Goal: Task Accomplishment & Management: Manage account settings

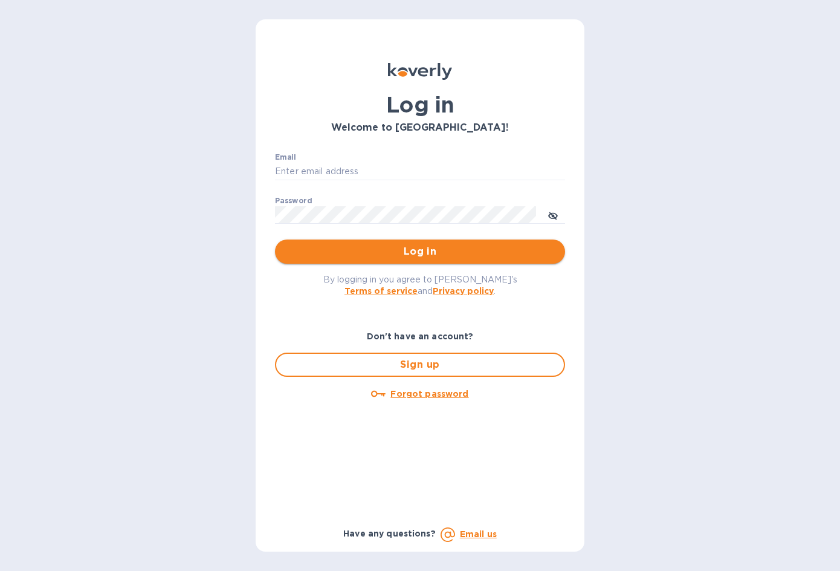
type input "[EMAIL_ADDRESS][DOMAIN_NAME]"
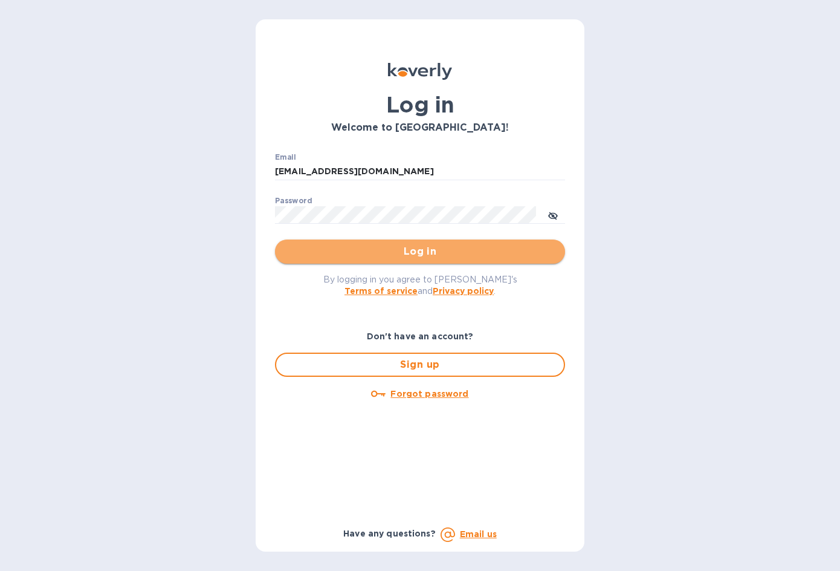
click at [417, 247] on span "Log in" at bounding box center [420, 251] width 271 height 15
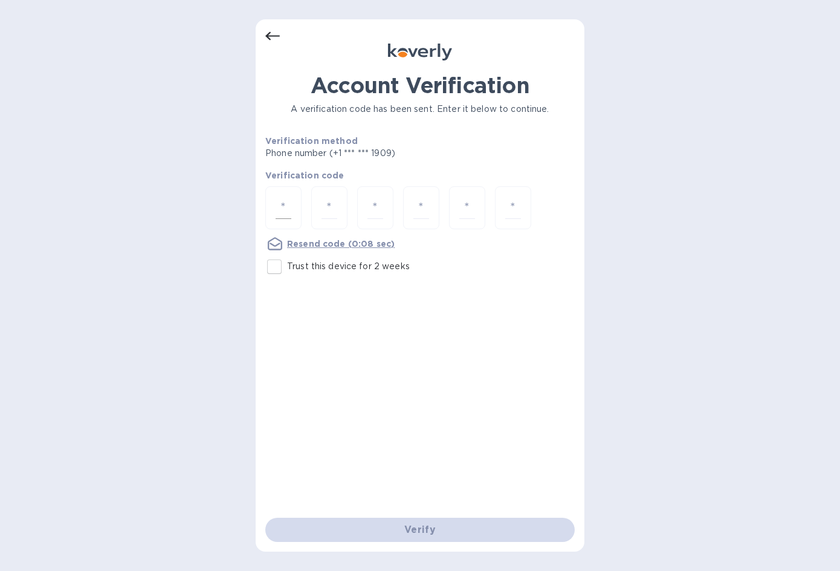
click at [280, 209] on input "number" at bounding box center [284, 207] width 16 height 22
type input "5"
type input "3"
type input "1"
type input "7"
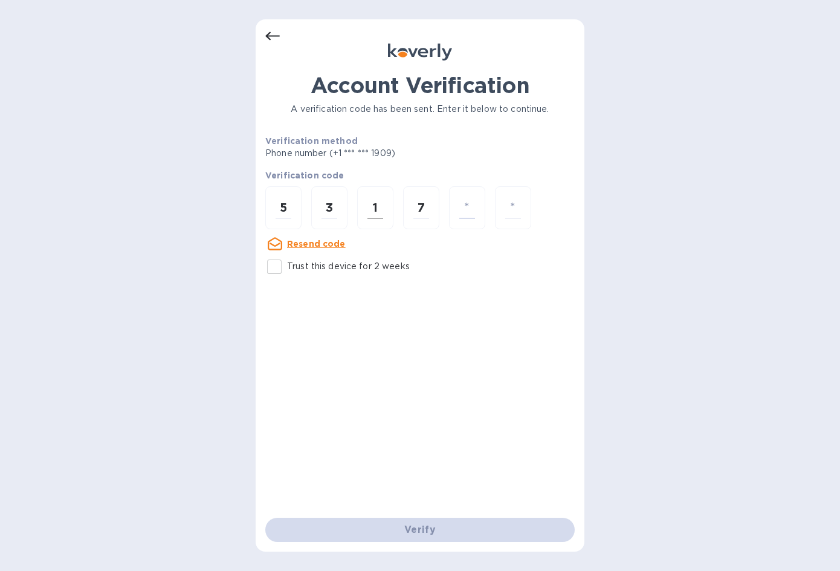
type input "1"
type input "8"
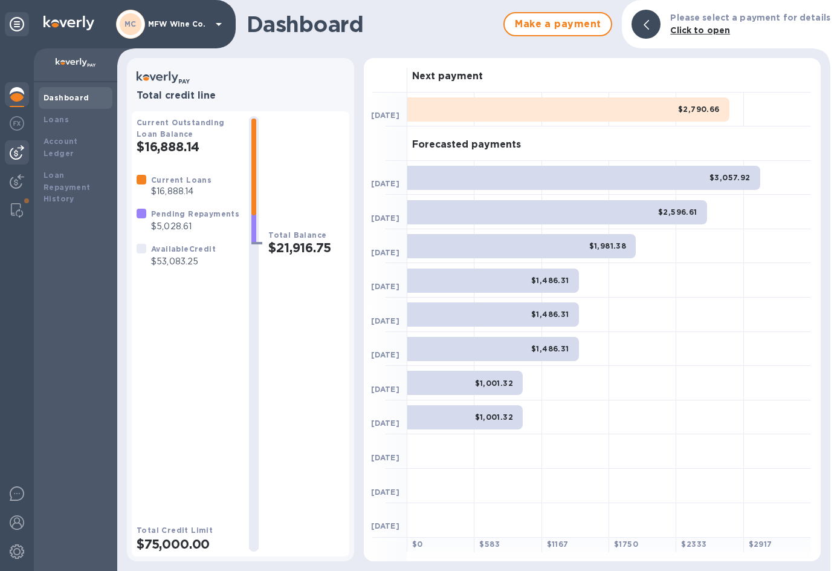
click at [22, 163] on div at bounding box center [17, 152] width 24 height 24
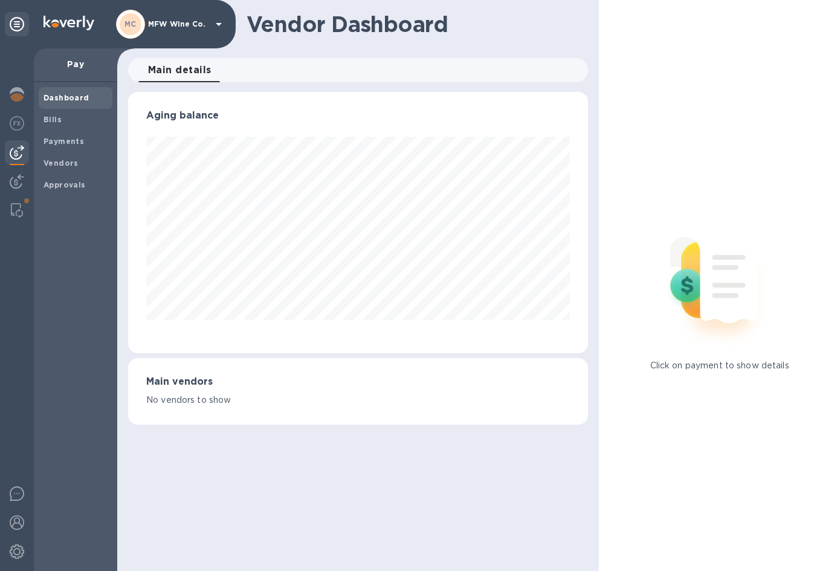
scroll to position [261, 460]
click at [78, 137] on b "Payments" at bounding box center [64, 141] width 41 height 9
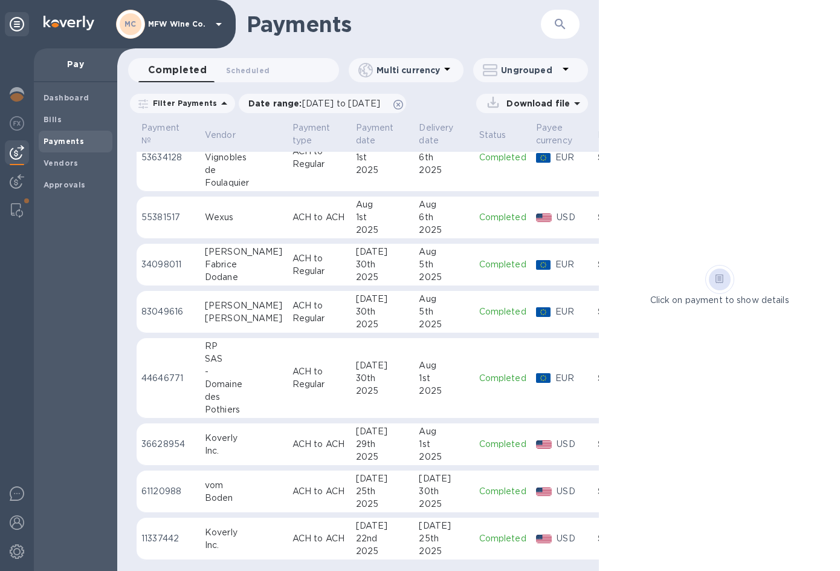
scroll to position [808, 0]
click at [561, 27] on icon "button" at bounding box center [560, 24] width 15 height 15
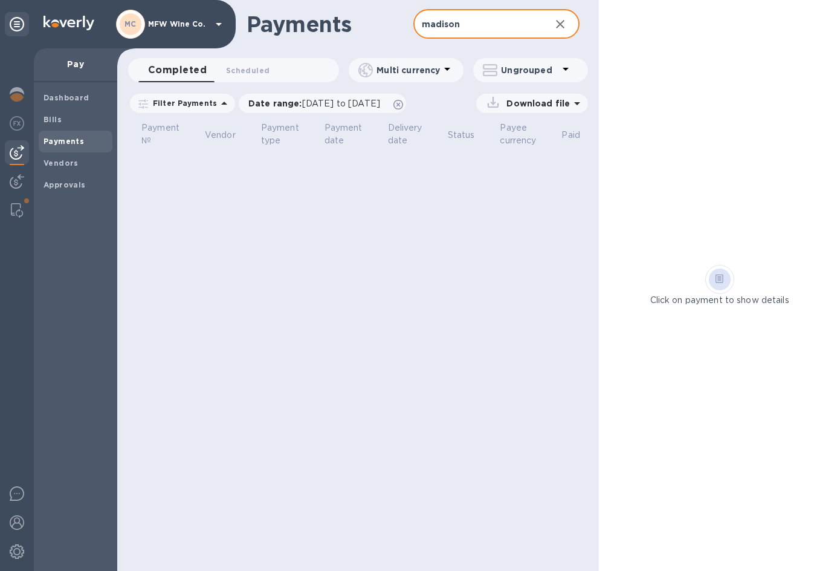
drag, startPoint x: 475, startPoint y: 27, endPoint x: 396, endPoint y: 11, distance: 80.9
click at [396, 17] on div "Payments madison ​" at bounding box center [358, 24] width 482 height 48
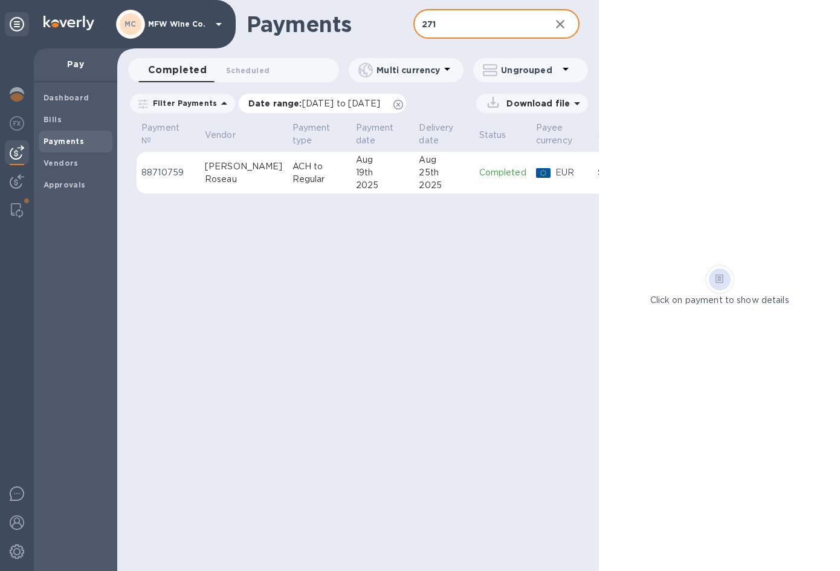
type input "271"
click at [374, 103] on span "[DATE] to [DATE]" at bounding box center [341, 104] width 78 height 10
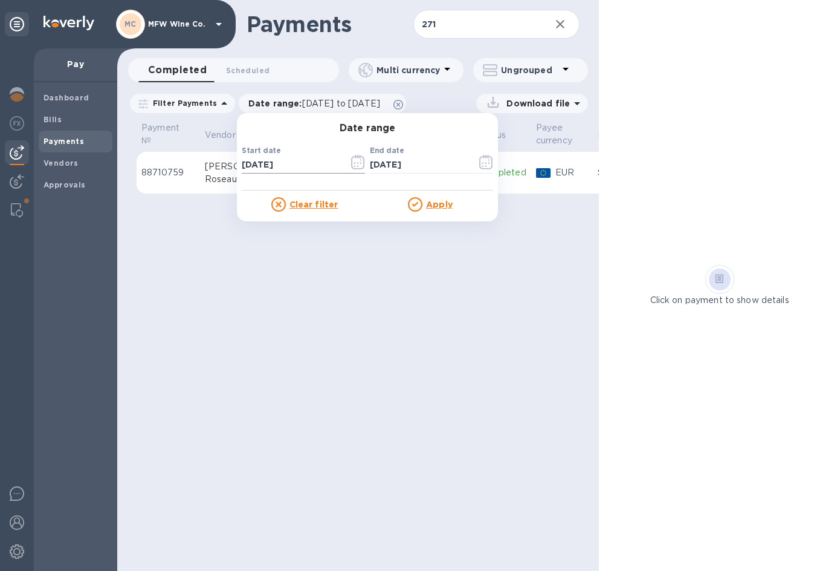
click at [351, 159] on icon "button" at bounding box center [358, 162] width 14 height 15
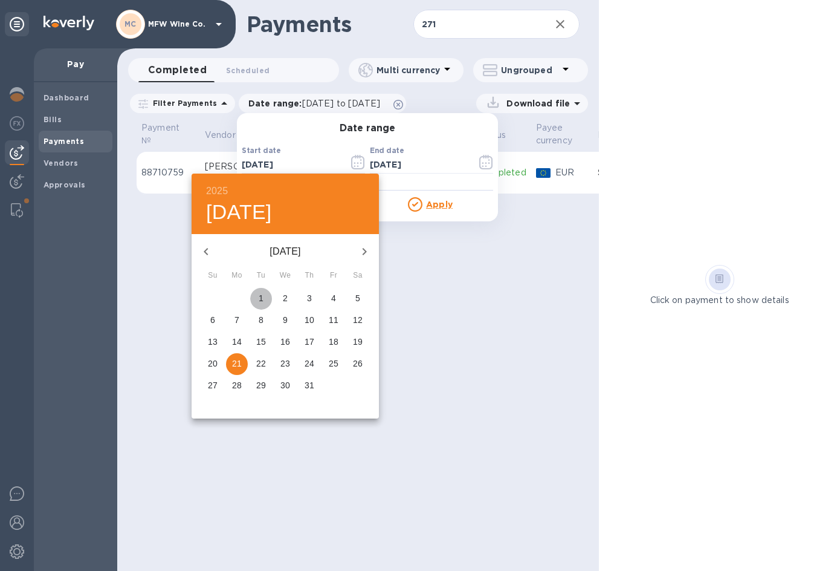
click at [259, 300] on p "1" at bounding box center [261, 298] width 5 height 12
type input "[DATE]"
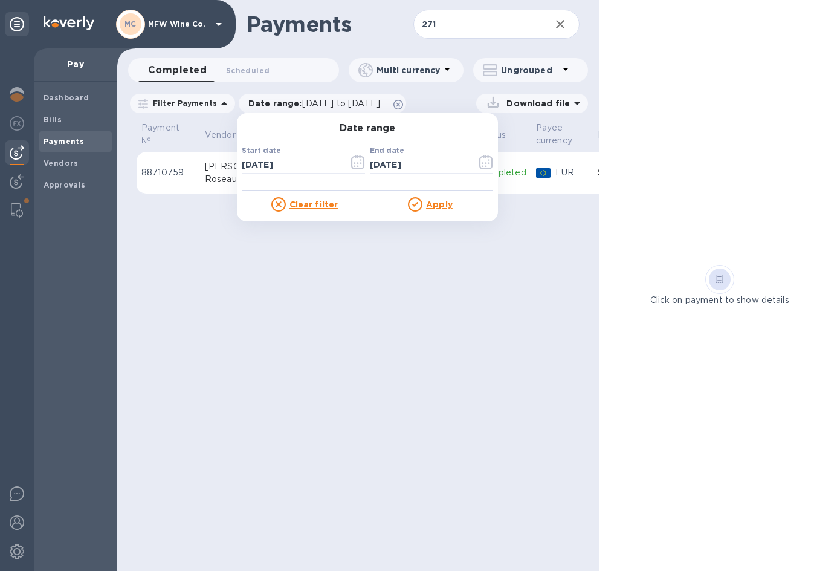
click at [431, 203] on u "Apply" at bounding box center [439, 205] width 27 height 10
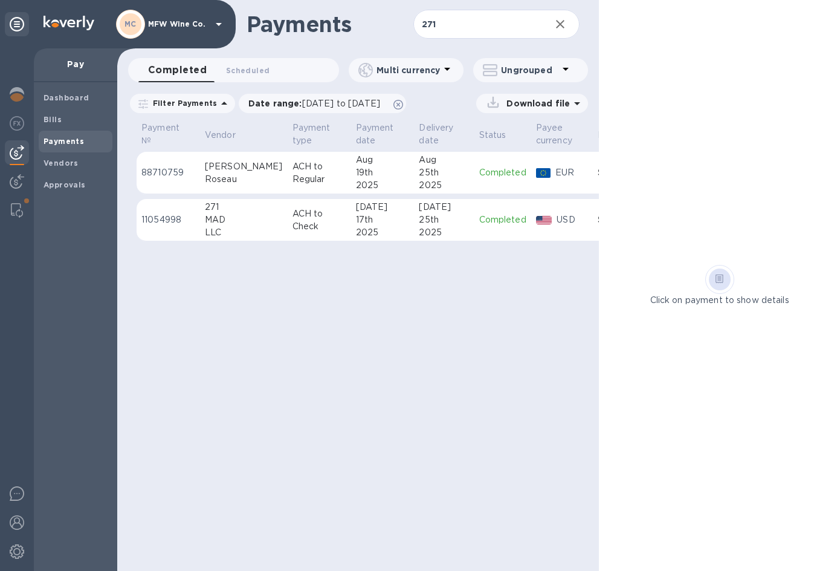
click at [419, 221] on div "25th" at bounding box center [444, 219] width 50 height 13
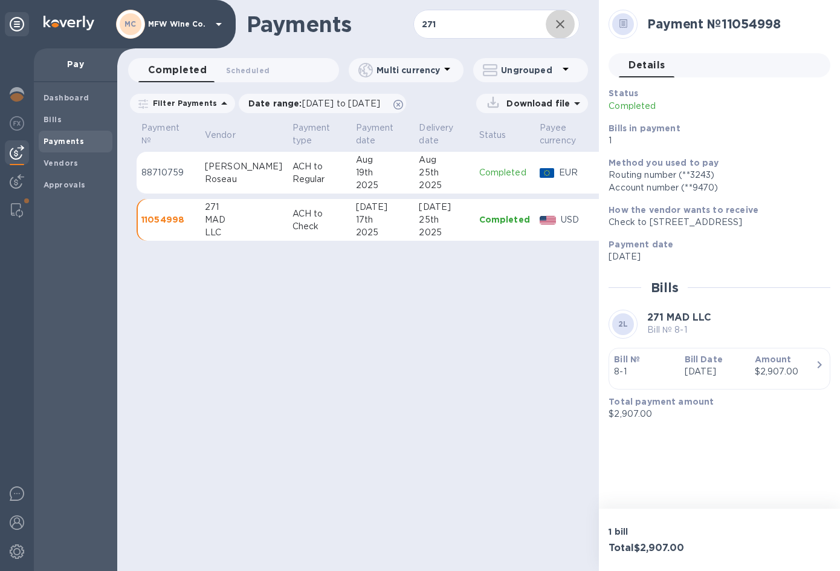
click at [564, 25] on icon "button" at bounding box center [560, 24] width 15 height 15
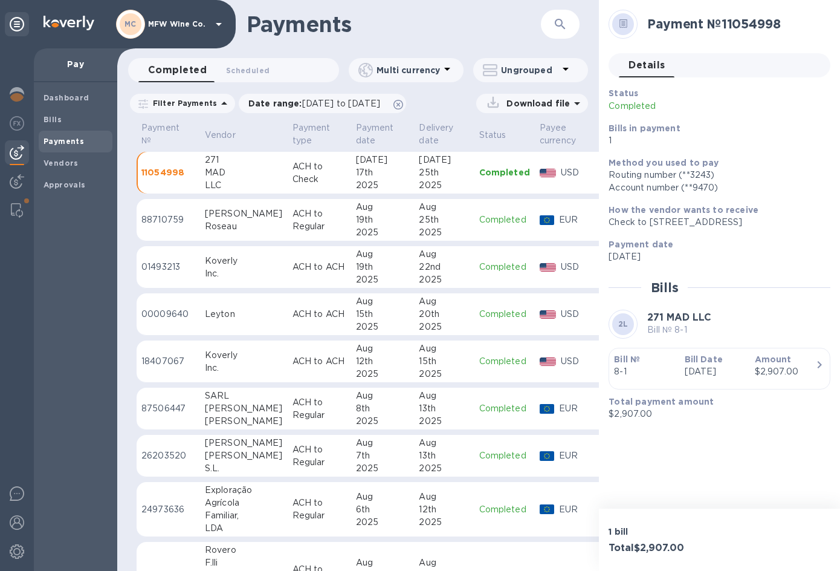
click at [65, 141] on b "Payments" at bounding box center [64, 141] width 41 height 9
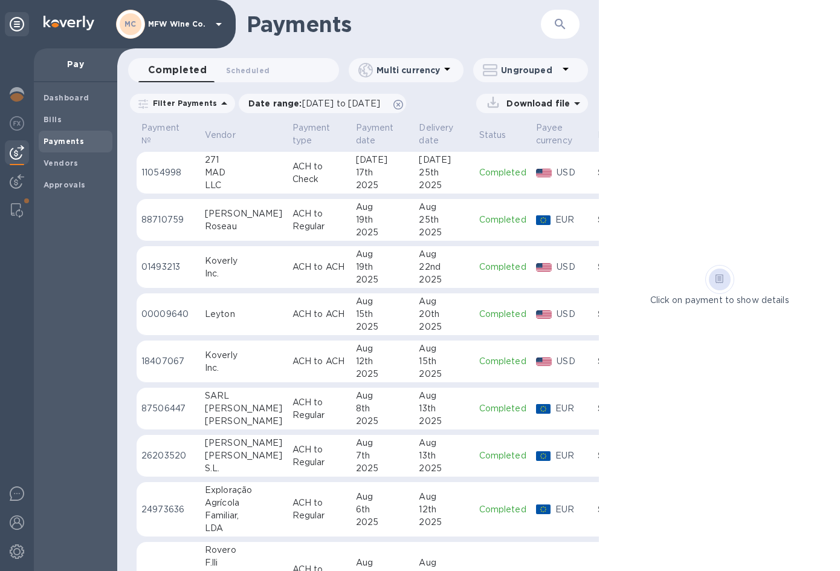
click at [16, 155] on img at bounding box center [17, 152] width 15 height 15
click at [47, 119] on b "Bills" at bounding box center [53, 119] width 18 height 9
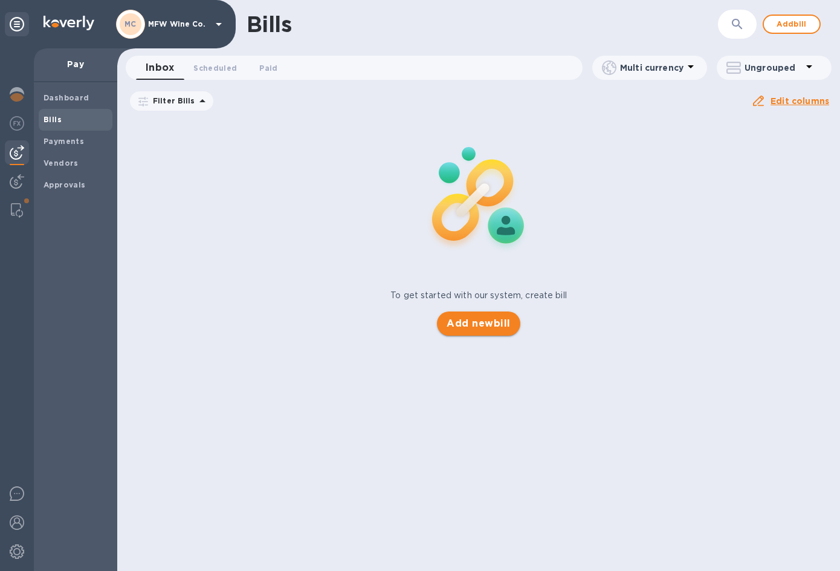
click at [481, 322] on span "Add new bill" at bounding box center [478, 323] width 63 height 15
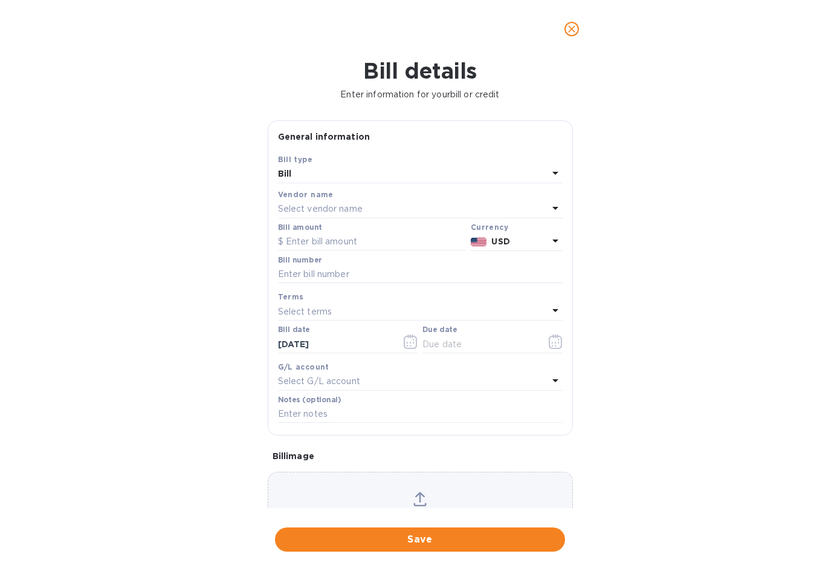
click at [298, 205] on p "Select vendor name" at bounding box center [320, 209] width 85 height 13
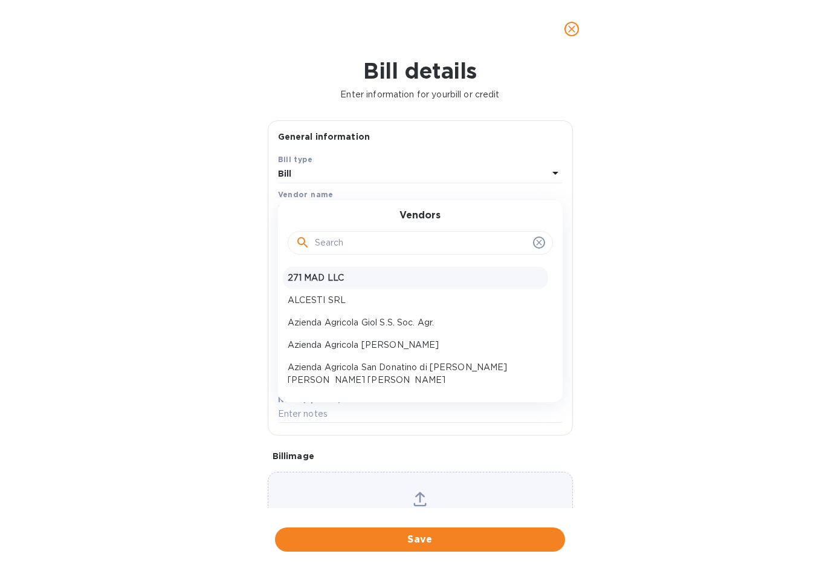
click at [316, 275] on p "271 MAD LLC" at bounding box center [416, 277] width 256 height 13
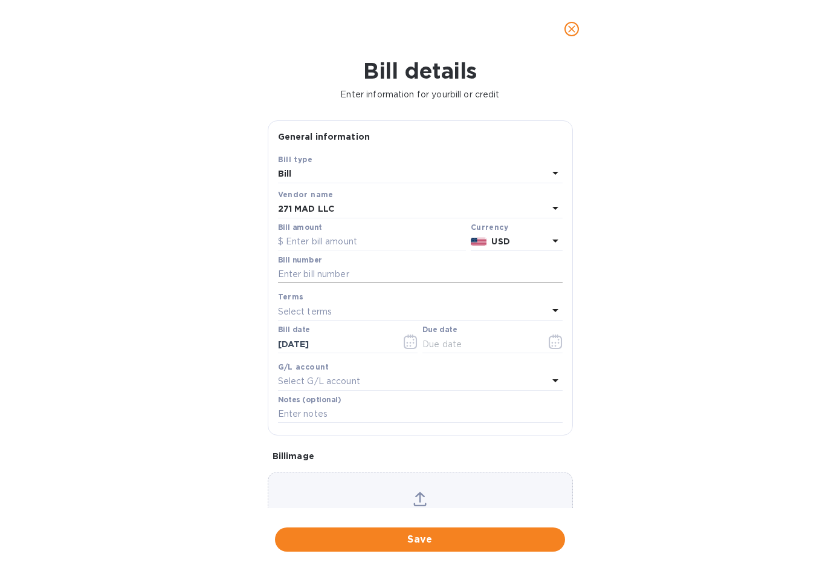
click at [316, 275] on input "text" at bounding box center [420, 274] width 285 height 18
type input "9-1"
click at [450, 351] on input "text" at bounding box center [480, 344] width 114 height 18
click at [549, 342] on icon "button" at bounding box center [556, 341] width 14 height 15
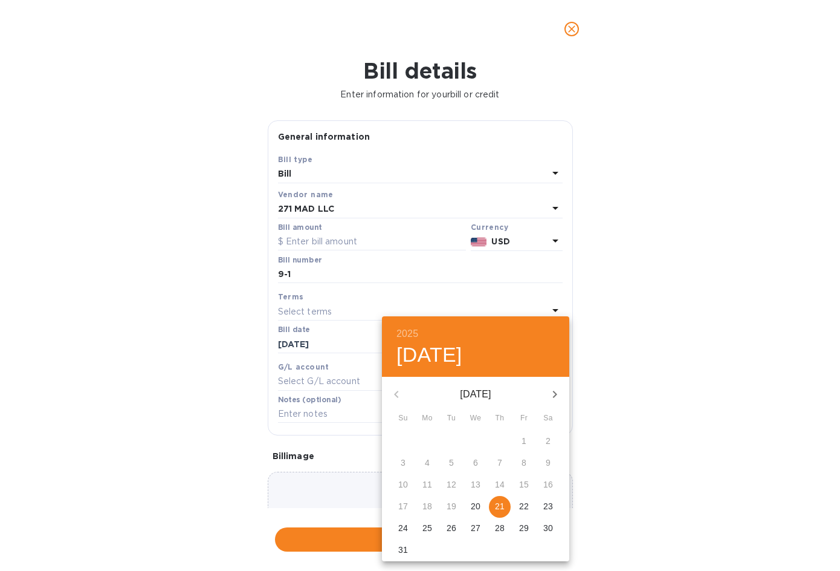
click at [502, 503] on p "21" at bounding box center [500, 506] width 10 height 12
type input "[DATE]"
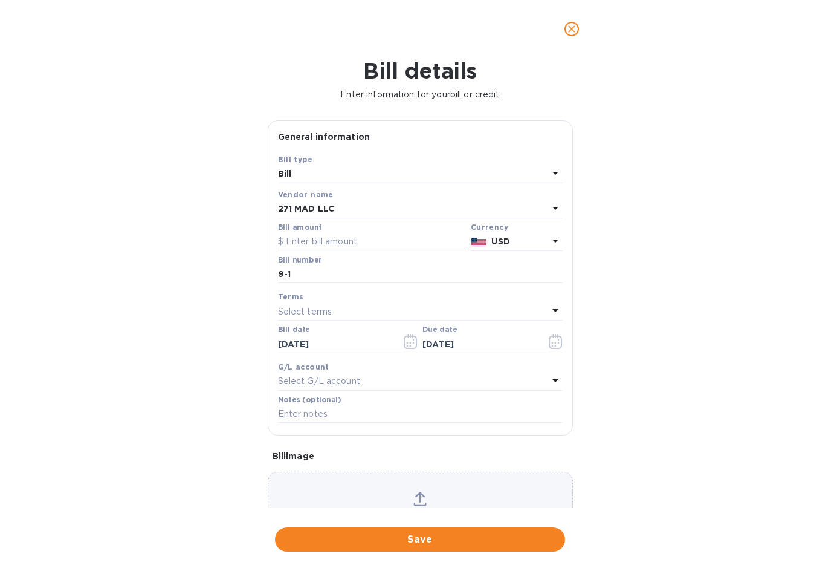
click at [308, 238] on input "text" at bounding box center [372, 242] width 188 height 18
type input "2,907"
click at [640, 333] on div "Bill details Enter information for your bill or credit General information Save…" at bounding box center [420, 314] width 840 height 513
click at [367, 377] on div "Select G/L account" at bounding box center [413, 381] width 270 height 17
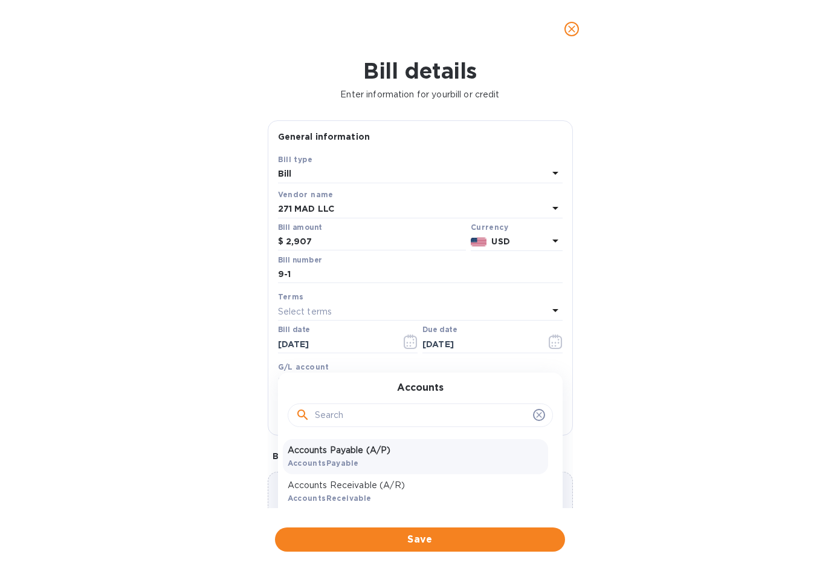
click at [360, 449] on p "Accounts Payable (A/P)" at bounding box center [416, 450] width 256 height 13
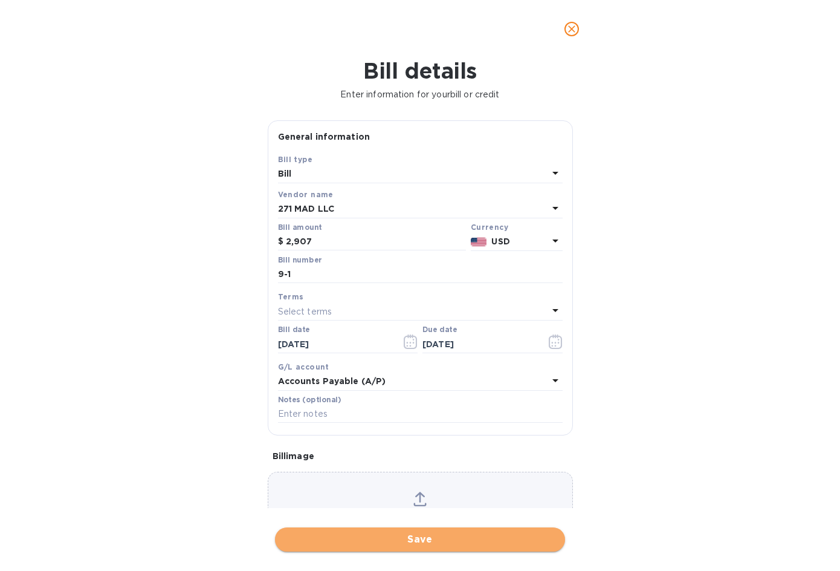
click at [415, 538] on span "Save" at bounding box center [420, 539] width 271 height 15
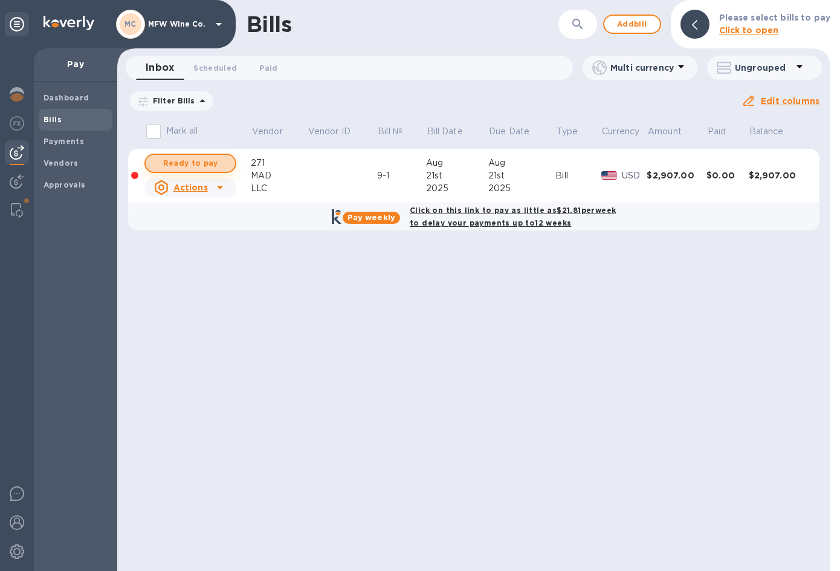
click at [204, 157] on span "Ready to pay" at bounding box center [190, 163] width 70 height 15
click at [211, 160] on span "Ready to pay" at bounding box center [190, 163] width 70 height 15
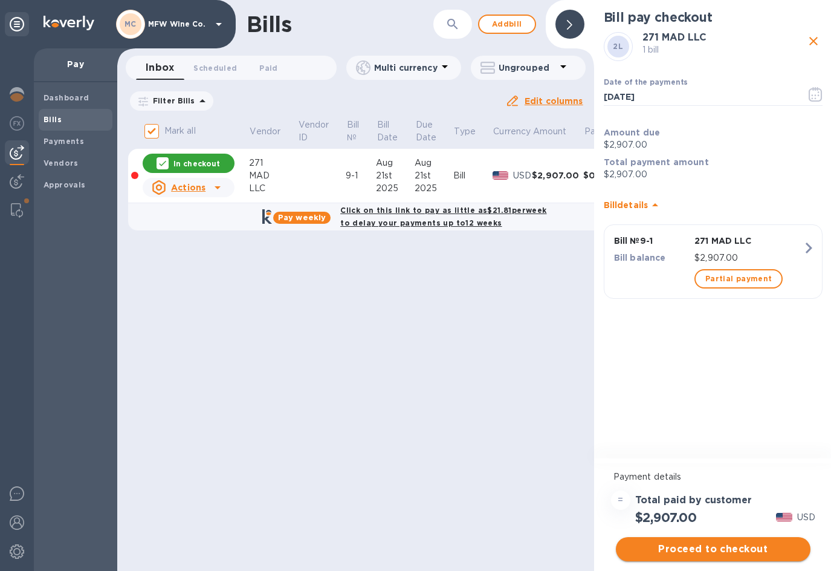
click at [680, 546] on span "Proceed to checkout" at bounding box center [713, 549] width 175 height 15
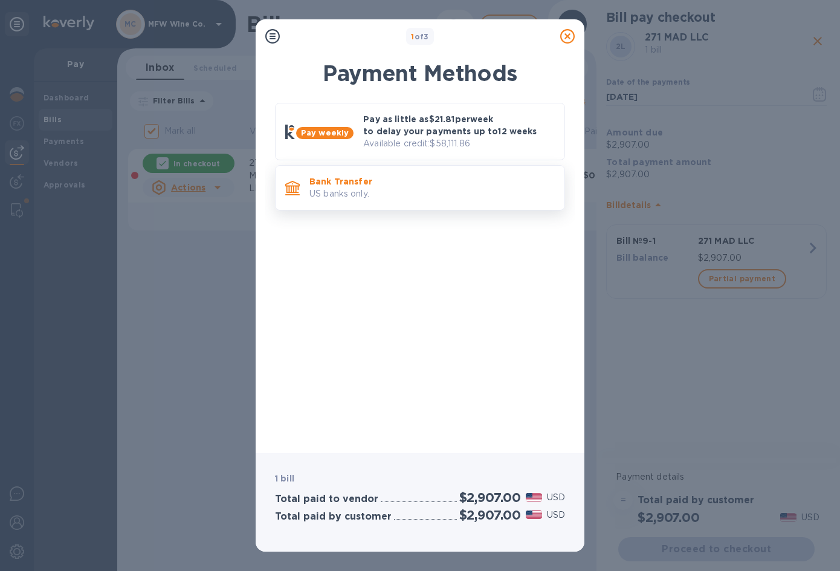
click at [360, 190] on p "US banks only." at bounding box center [432, 193] width 245 height 13
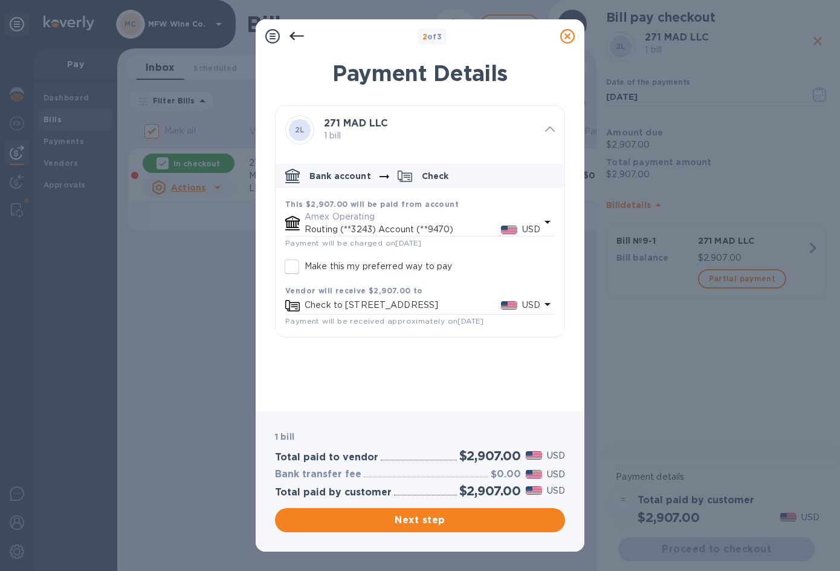
click at [356, 219] on p "Amex Operating" at bounding box center [423, 216] width 236 height 13
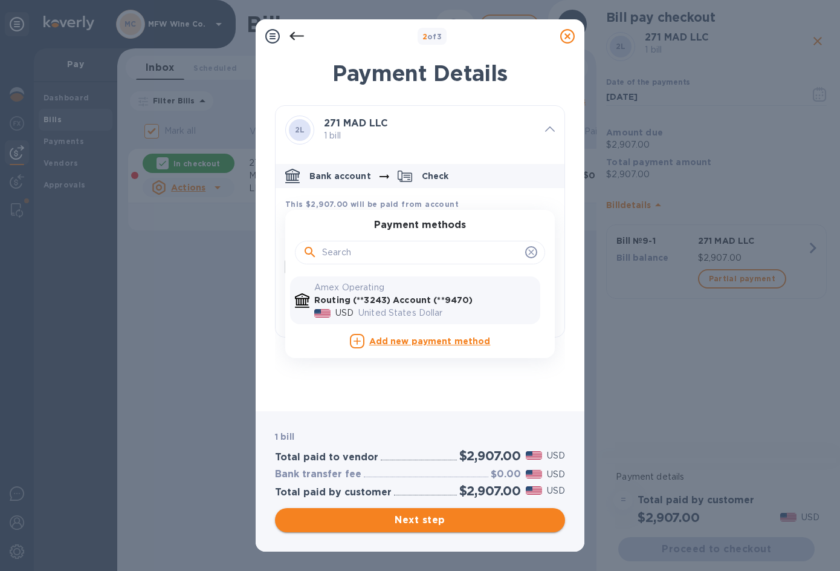
click at [386, 519] on span "Next step" at bounding box center [420, 520] width 271 height 15
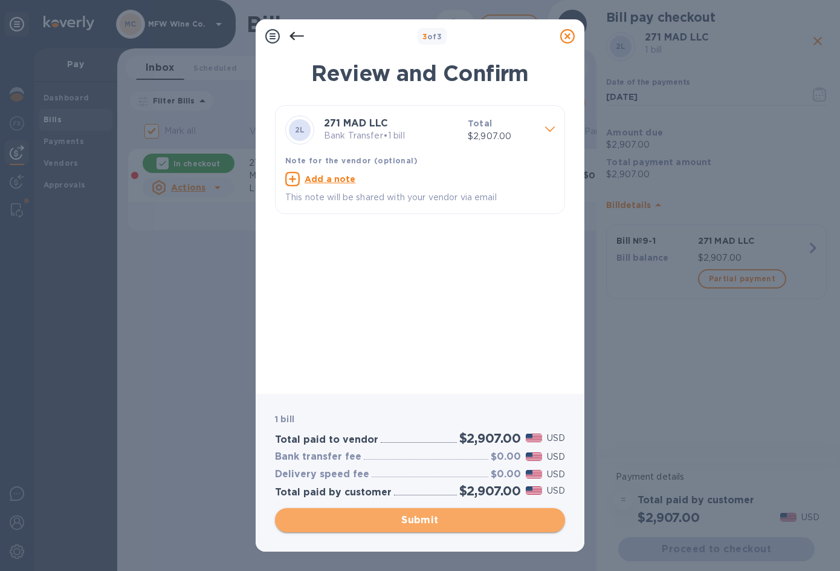
click at [425, 525] on span "Submit" at bounding box center [420, 520] width 271 height 15
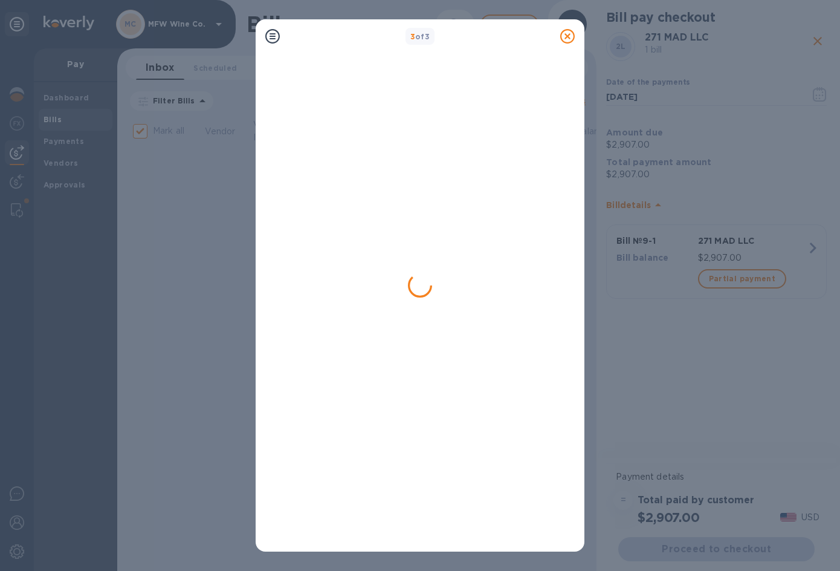
checkbox input "false"
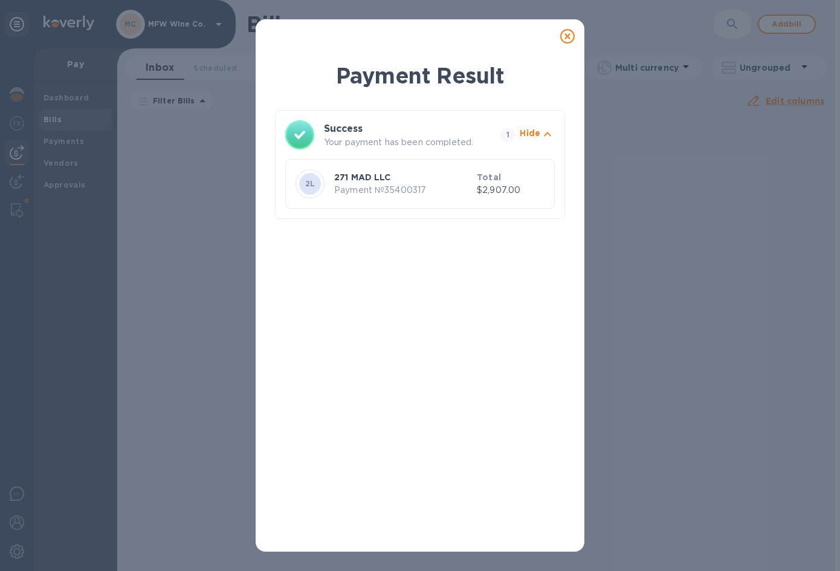
click at [569, 38] on icon at bounding box center [567, 36] width 15 height 15
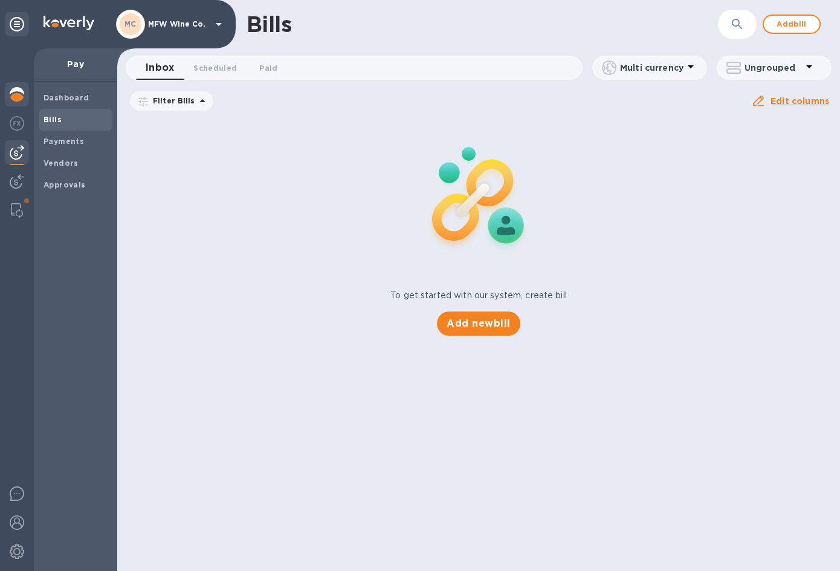
click at [18, 93] on img at bounding box center [17, 94] width 15 height 15
